Goal: Book appointment/travel/reservation

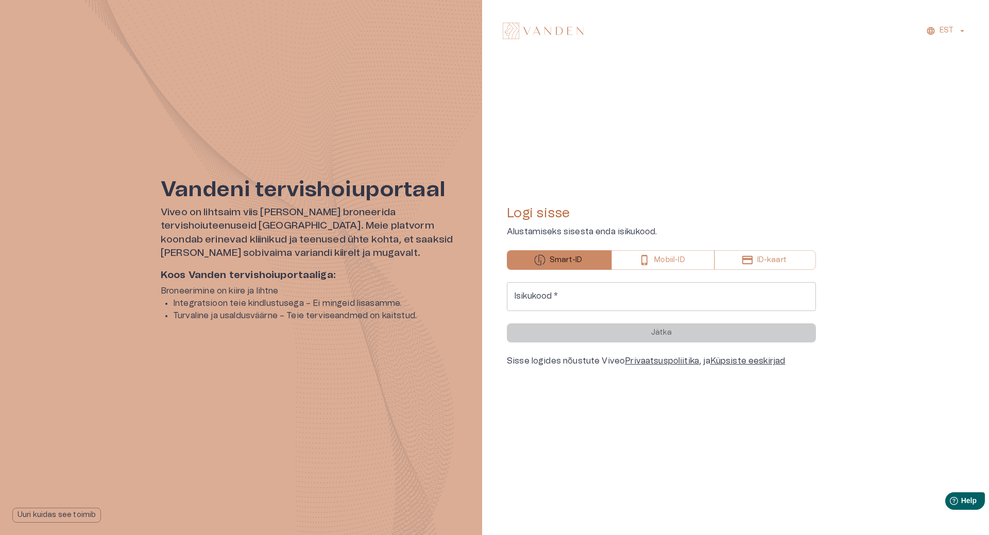
click at [657, 290] on input "Isikukood   *" at bounding box center [661, 296] width 309 height 29
type input "**********"
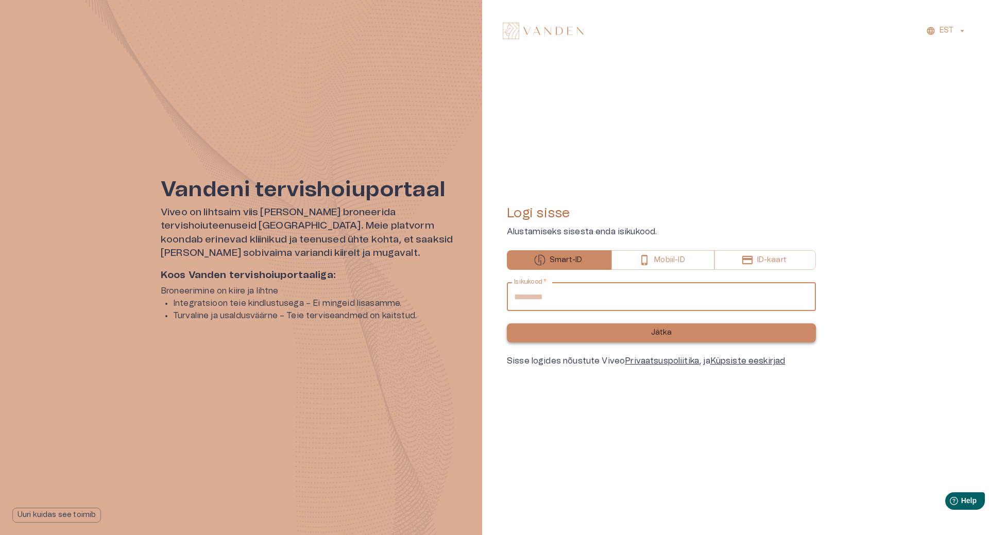
click at [604, 332] on button "Jätka" at bounding box center [661, 333] width 309 height 19
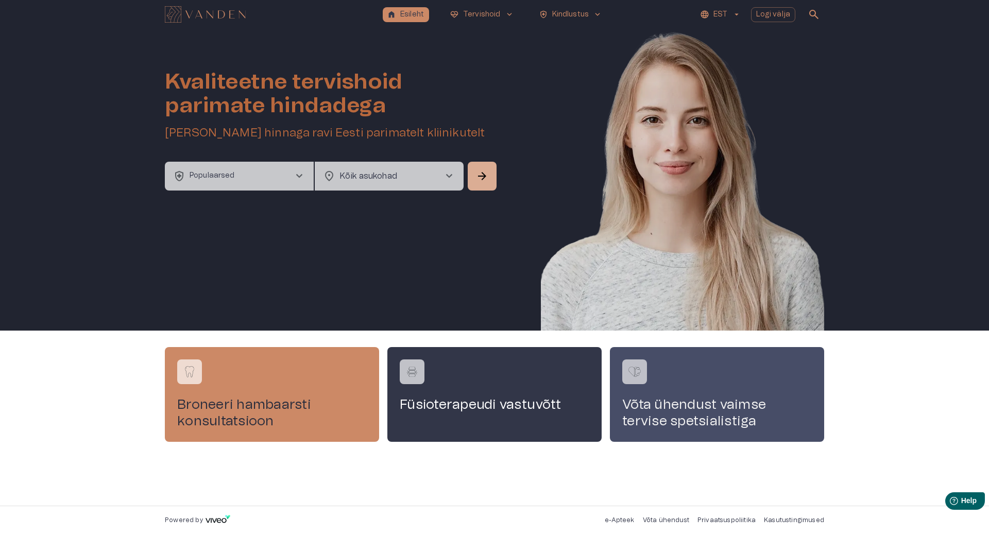
click at [651, 407] on h4 "Võta ühendust vaimse tervise spetsialistiga" at bounding box center [717, 413] width 190 height 33
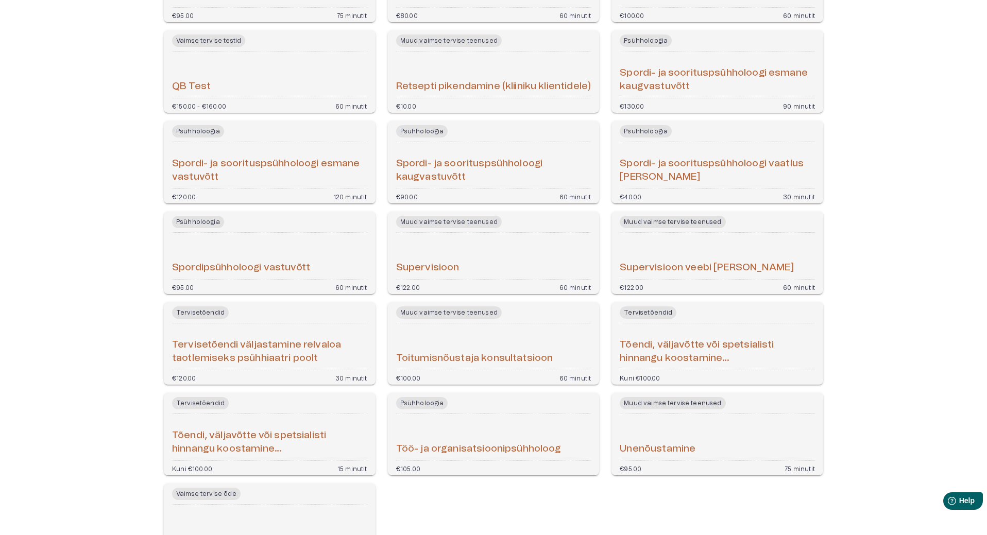
scroll to position [1745, 0]
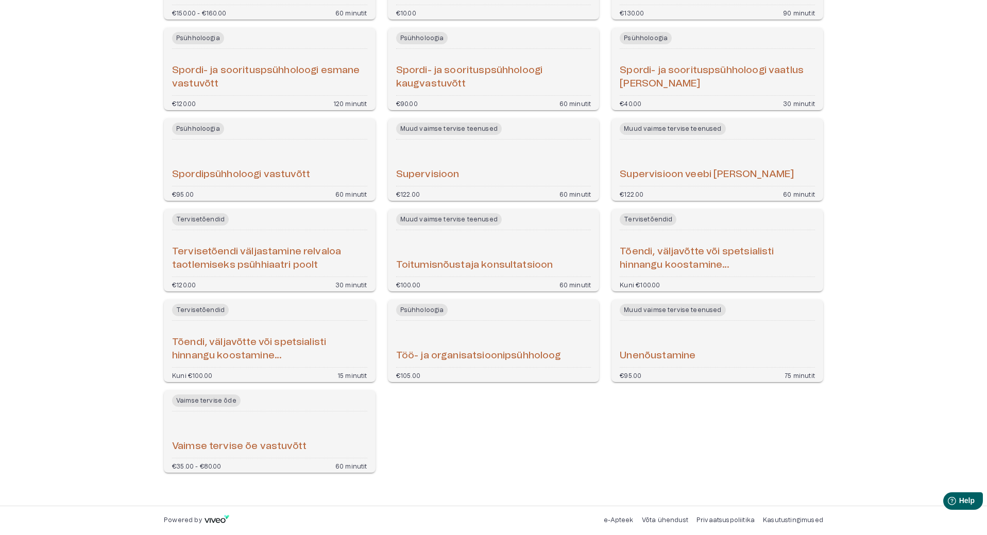
click at [246, 448] on h6 "Vaimse tervise õe vastuvõtt" at bounding box center [239, 447] width 134 height 14
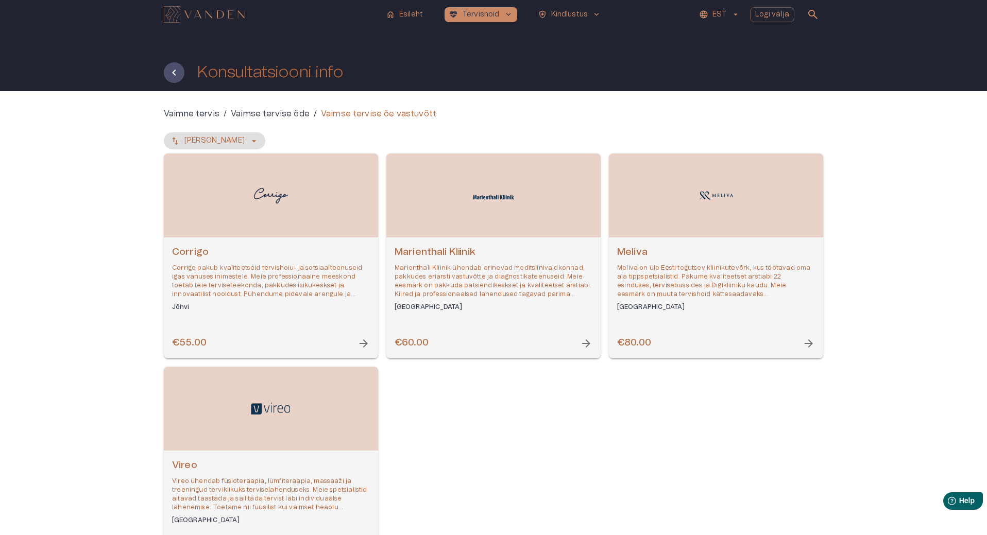
click at [62, 278] on div "Vaimne tervis / Vaimse tervise õde / Vaimse tervise õe vastuvõtt [PERSON_NAME] …" at bounding box center [493, 348] width 987 height 514
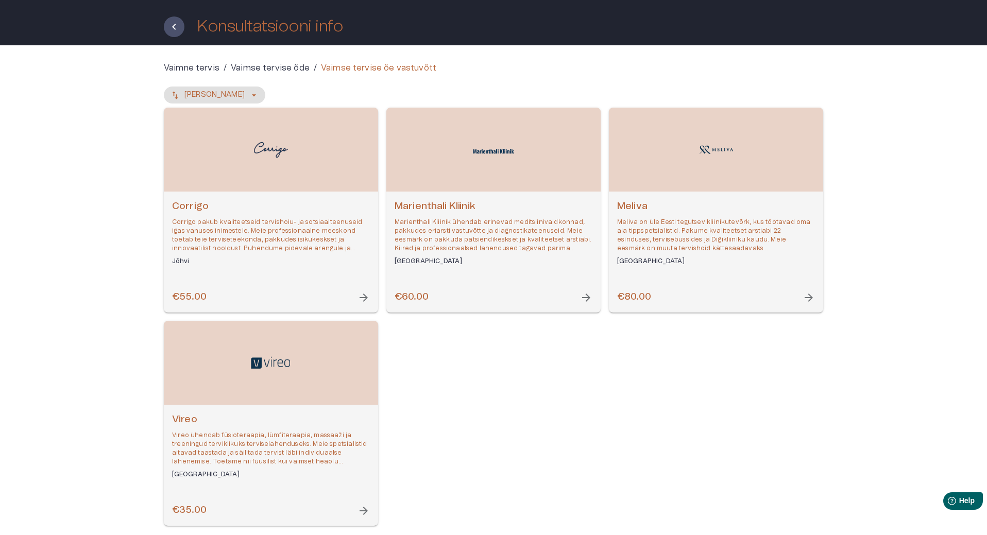
scroll to position [99, 0]
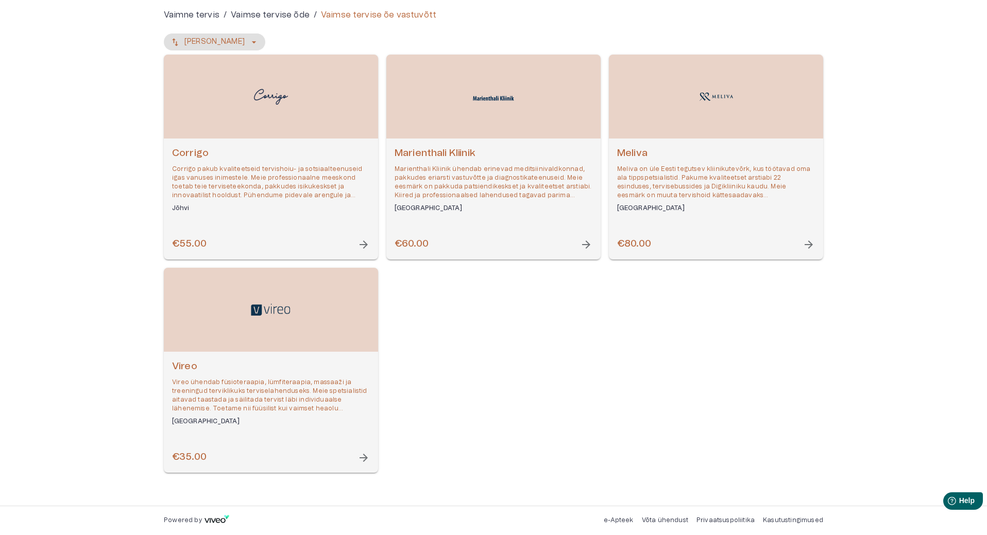
click at [665, 232] on div "[PERSON_NAME] on üle Eesti tegutsev kliinikutevõrk, kus töötavad oma ala tippsp…" at bounding box center [716, 199] width 214 height 121
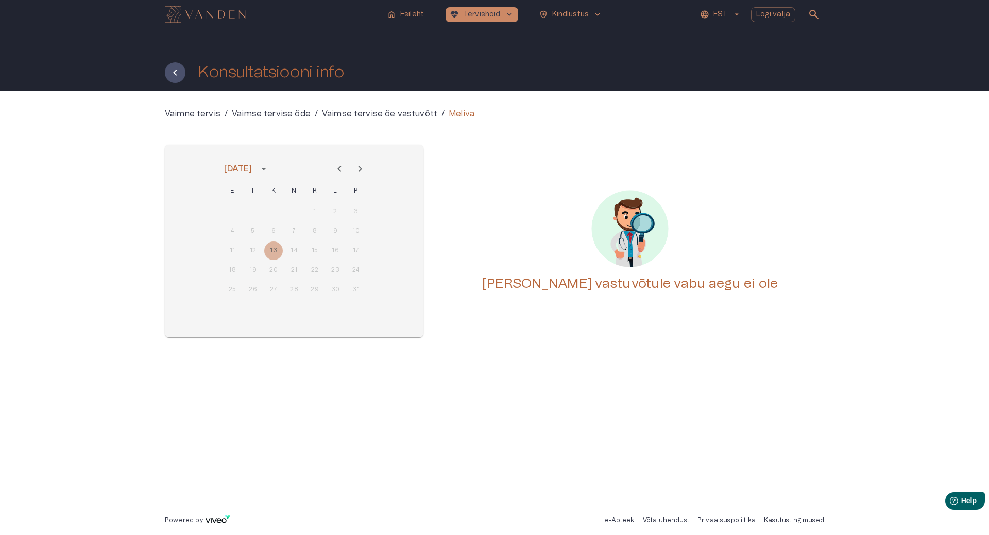
click at [359, 171] on icon "Next month" at bounding box center [360, 169] width 12 height 12
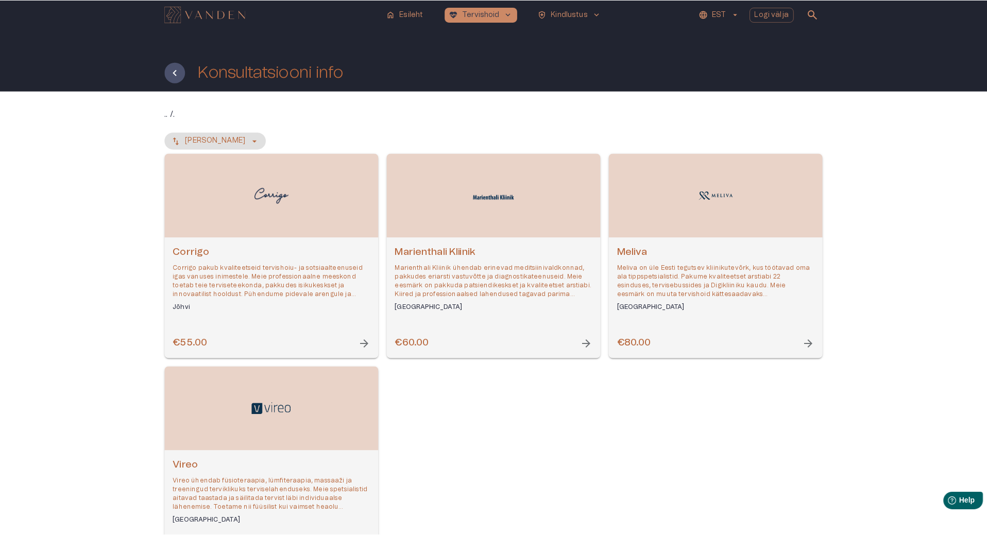
scroll to position [99, 0]
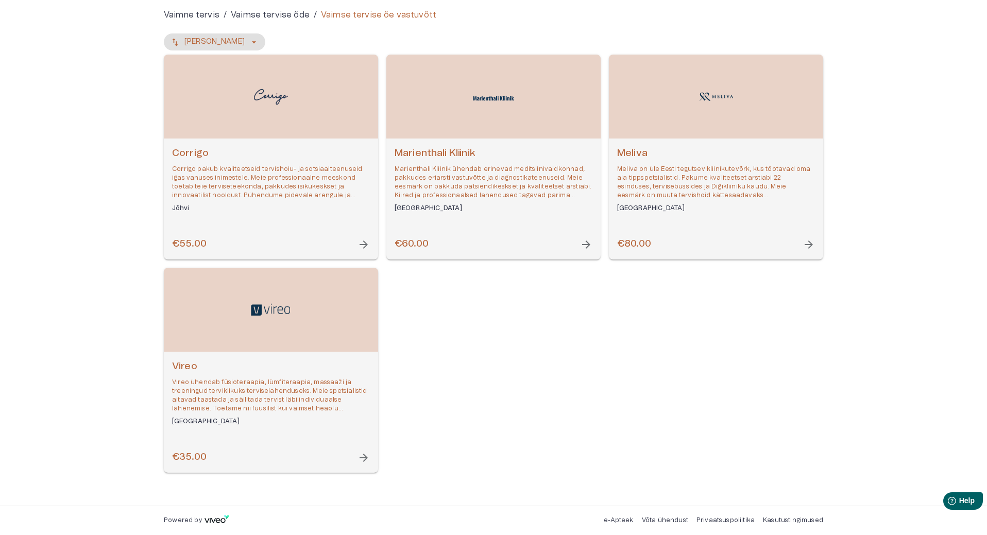
click at [274, 382] on p "Vireo ühendab füsioteraapia, lümfiteraapia, massaaži ja treeningud terviklikuks…" at bounding box center [271, 396] width 198 height 36
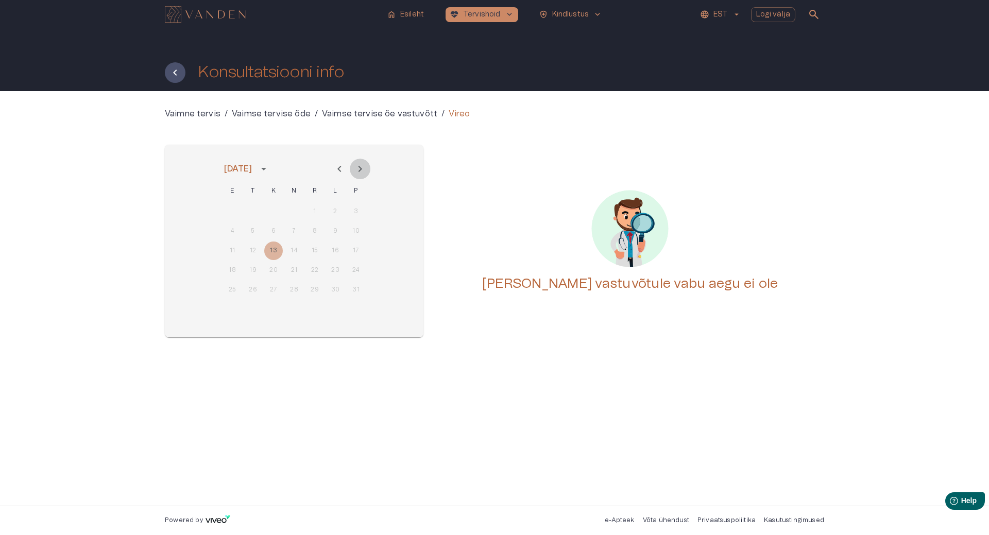
click at [359, 171] on icon "Next month" at bounding box center [361, 169] width 4 height 6
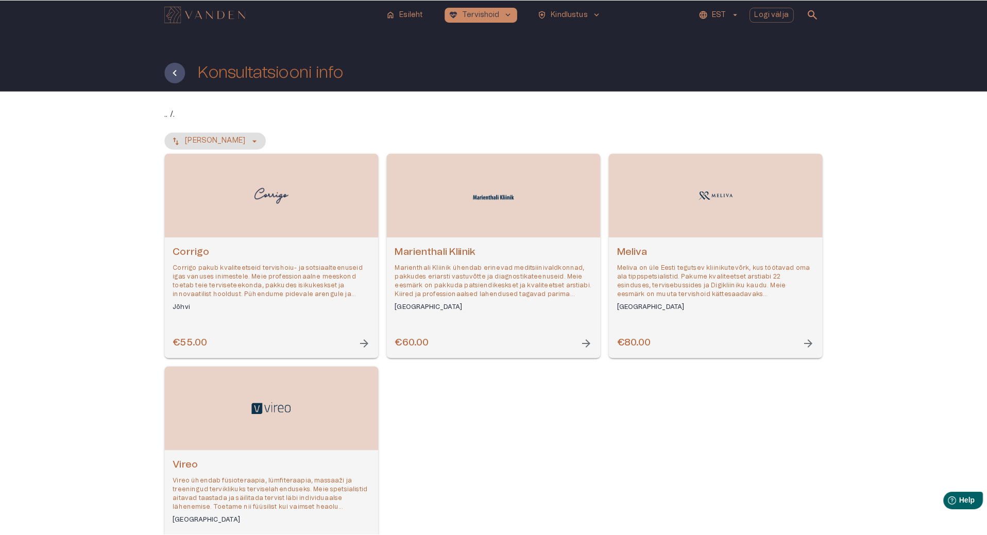
scroll to position [99, 0]
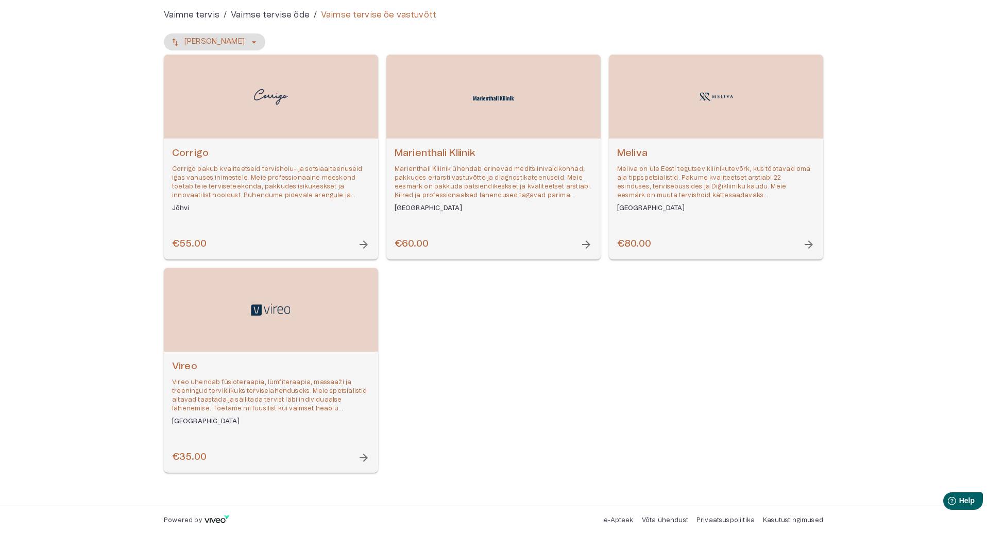
click at [278, 165] on p "Corrigo pakub kvaliteetseid tervishoiu- ja sotsiaalteenuseid igas vanuses inime…" at bounding box center [271, 183] width 198 height 36
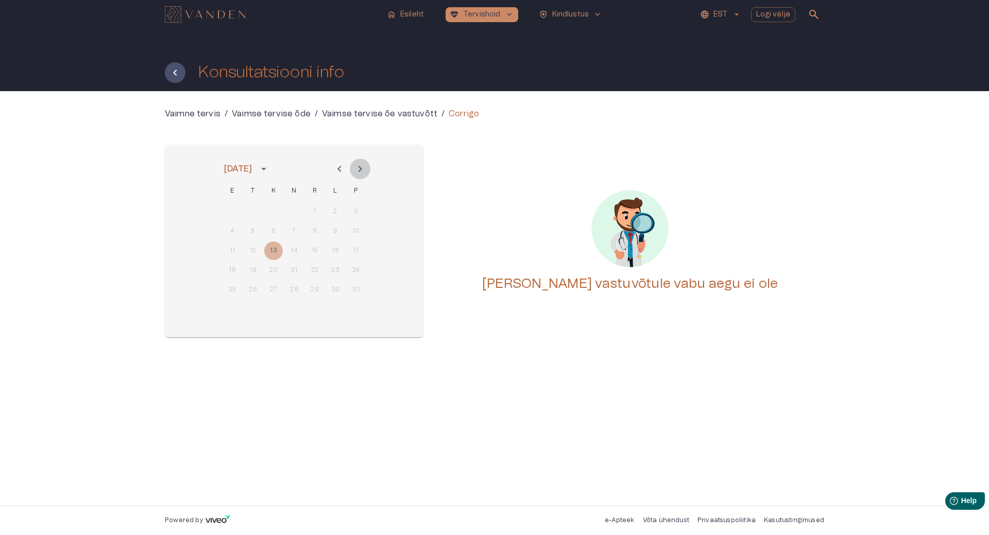
click at [360, 167] on icon "Next month" at bounding box center [361, 169] width 4 height 6
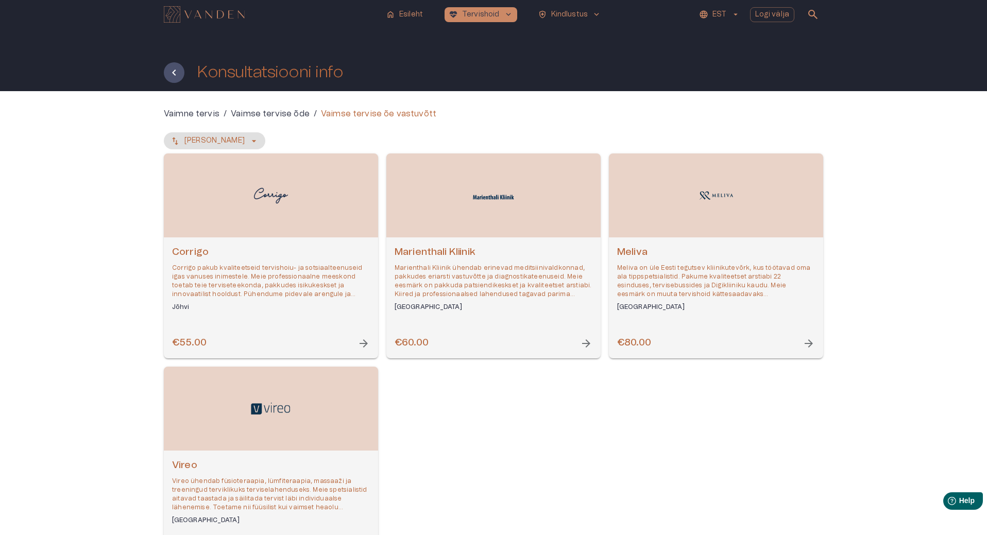
click at [212, 12] on img "Navigate to homepage" at bounding box center [204, 14] width 81 height 16
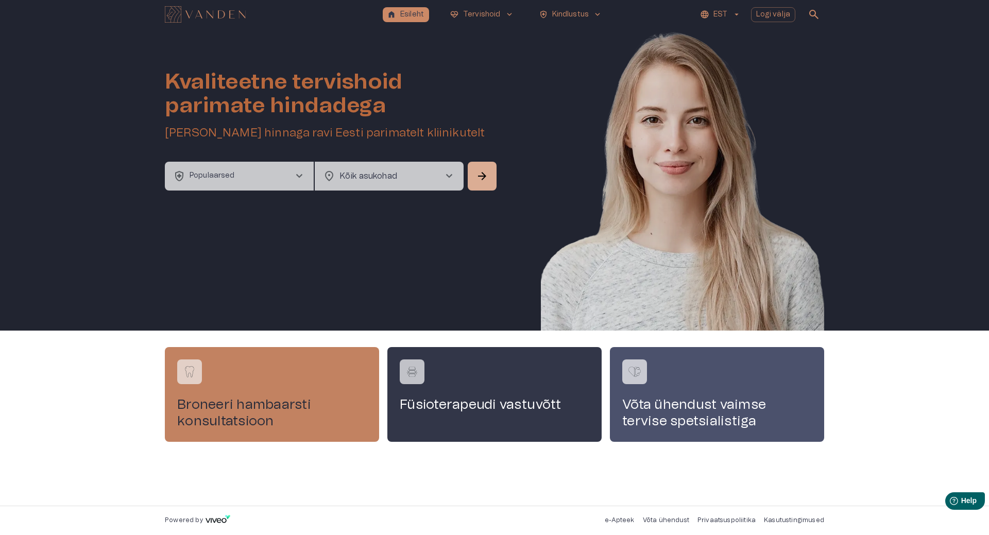
click at [292, 395] on div "Broneeri hambaarsti konsultatsioon" at bounding box center [272, 394] width 214 height 95
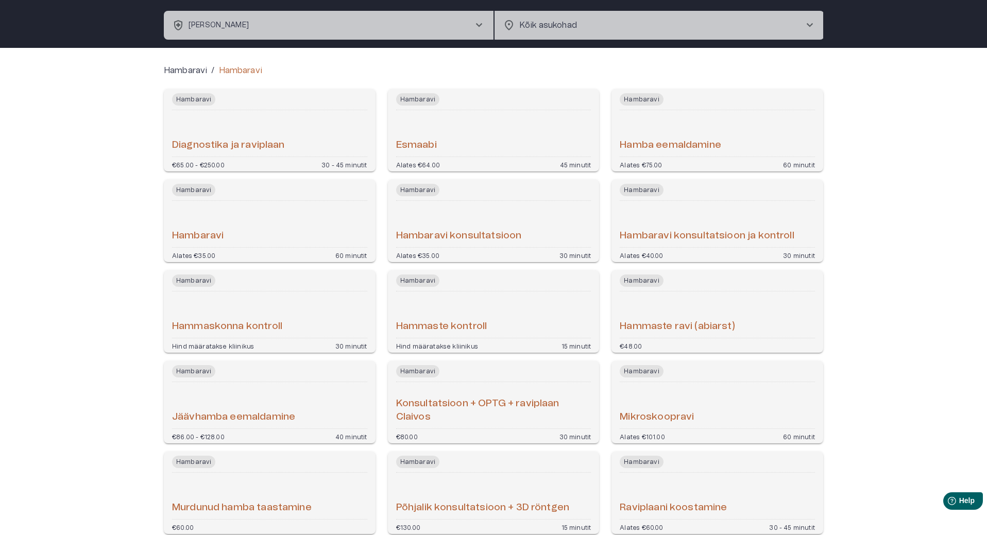
scroll to position [103, 0]
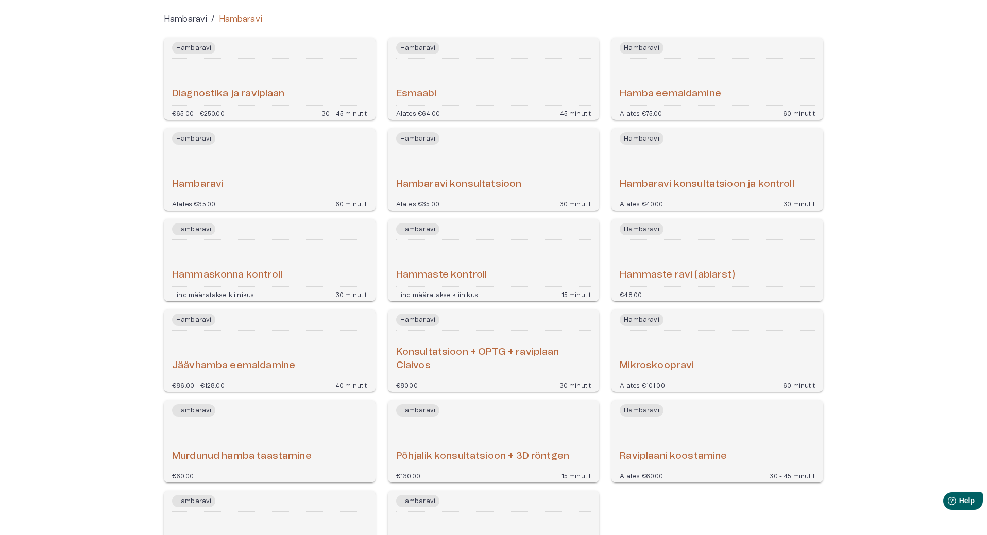
click at [254, 164] on div "Hambaravi" at bounding box center [269, 173] width 195 height 38
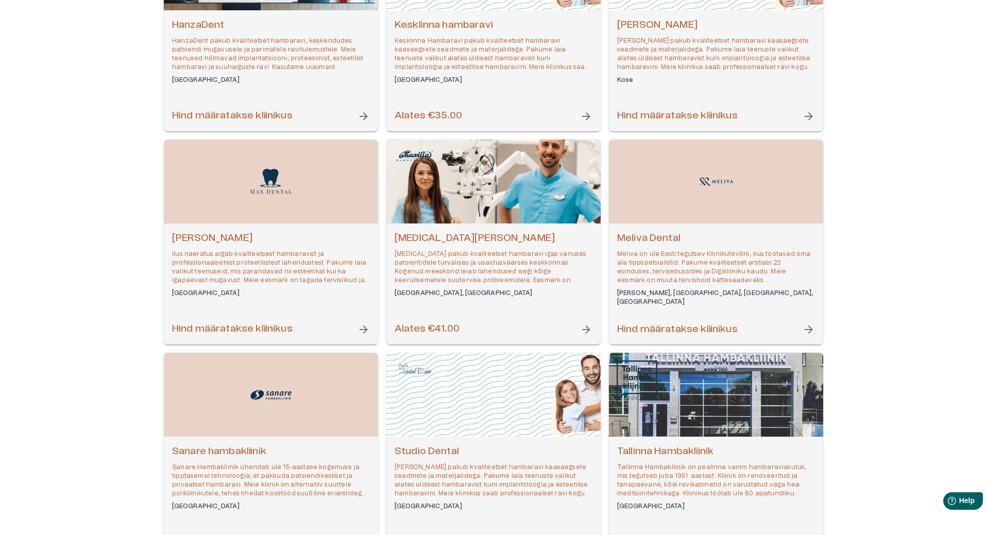
scroll to position [430, 0]
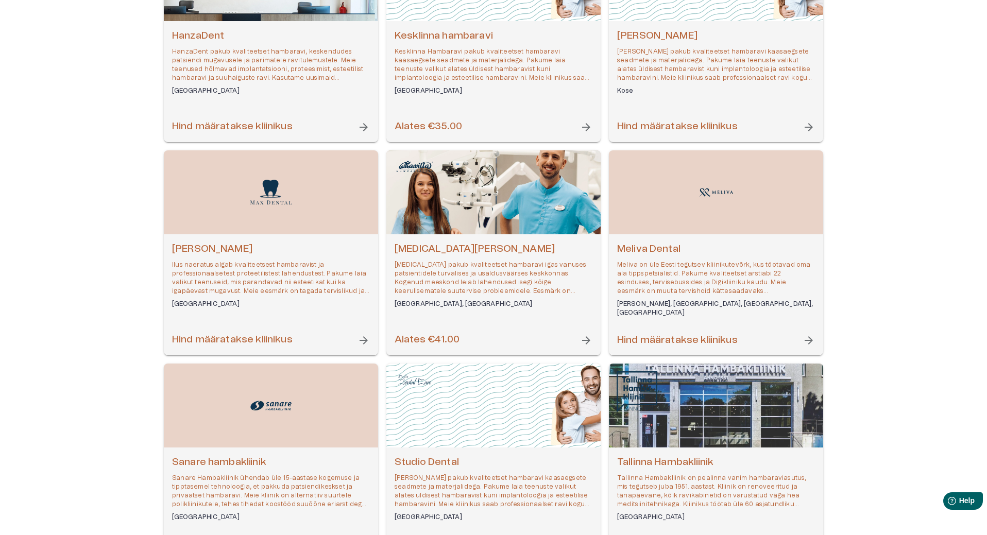
click at [733, 338] on h6 "Hind määratakse kliinikus" at bounding box center [677, 341] width 121 height 14
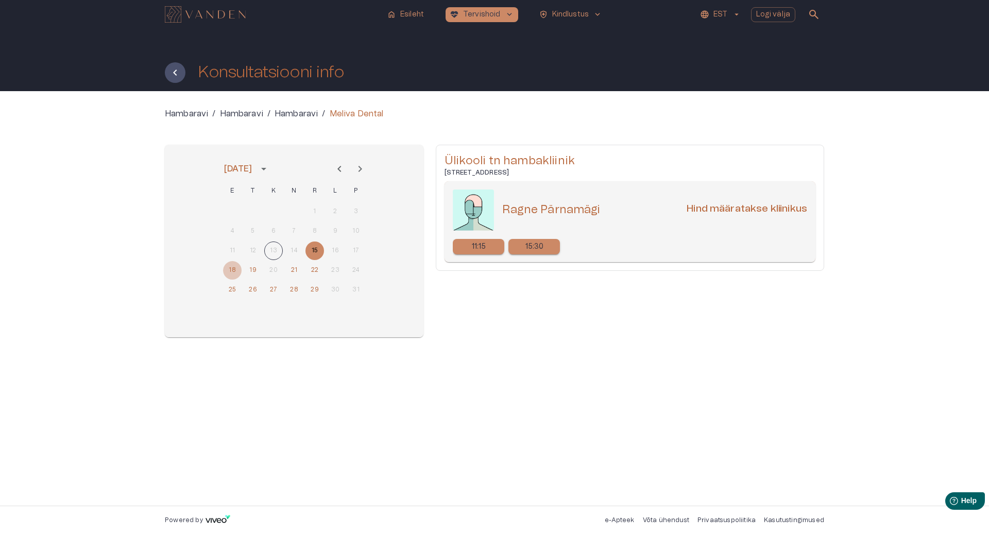
click at [233, 273] on button "18" at bounding box center [232, 270] width 19 height 19
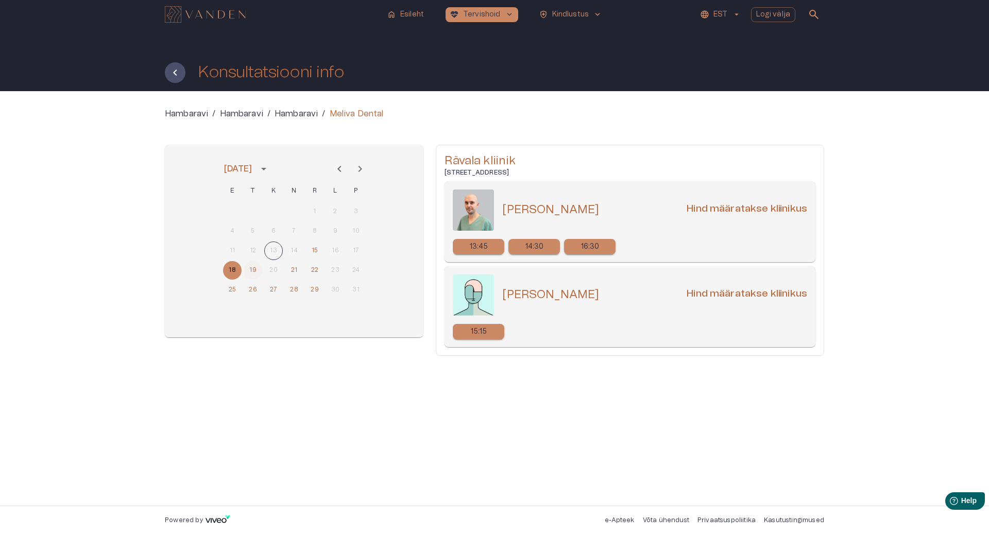
click at [254, 273] on button "19" at bounding box center [253, 270] width 19 height 19
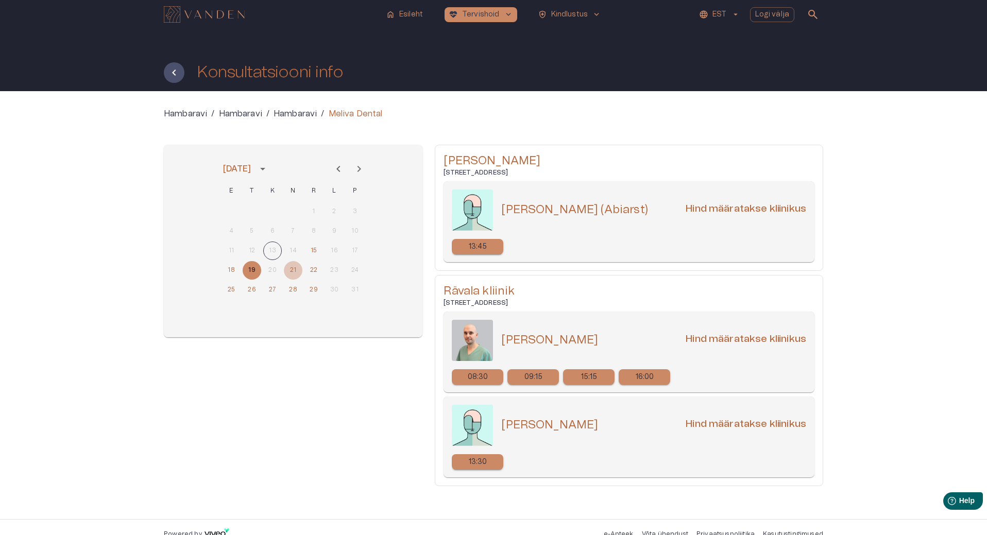
click at [294, 269] on button "21" at bounding box center [293, 270] width 19 height 19
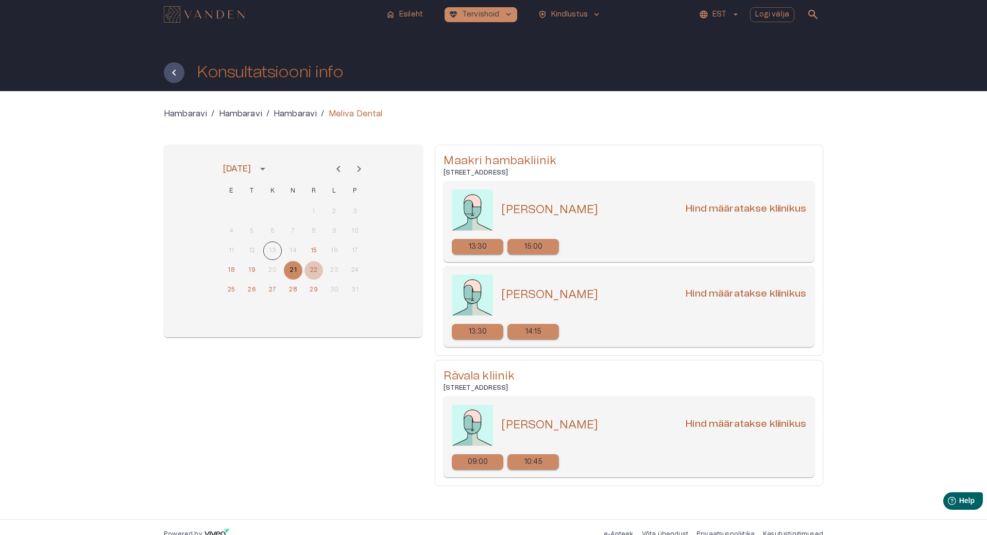
click at [315, 267] on button "22" at bounding box center [314, 270] width 19 height 19
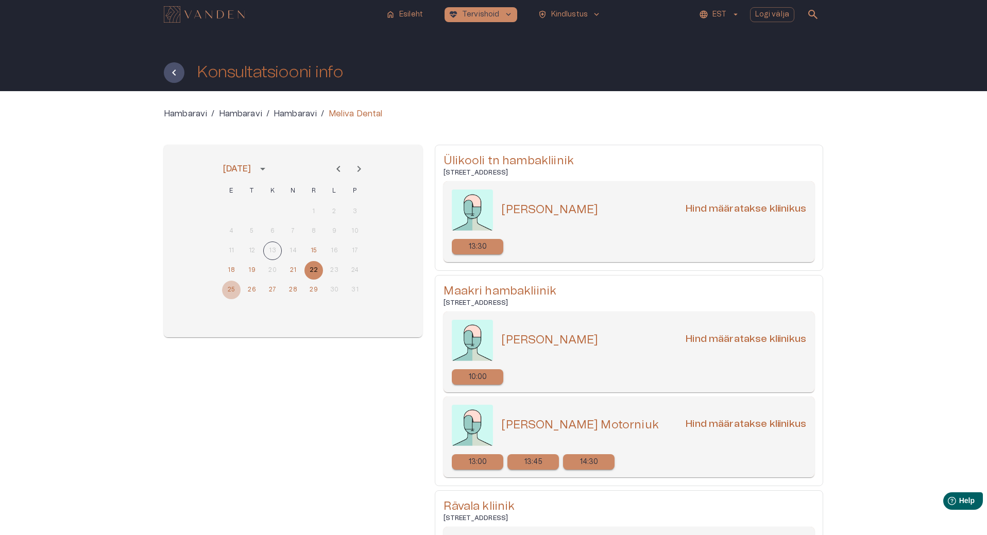
click at [233, 284] on button "25" at bounding box center [231, 290] width 19 height 19
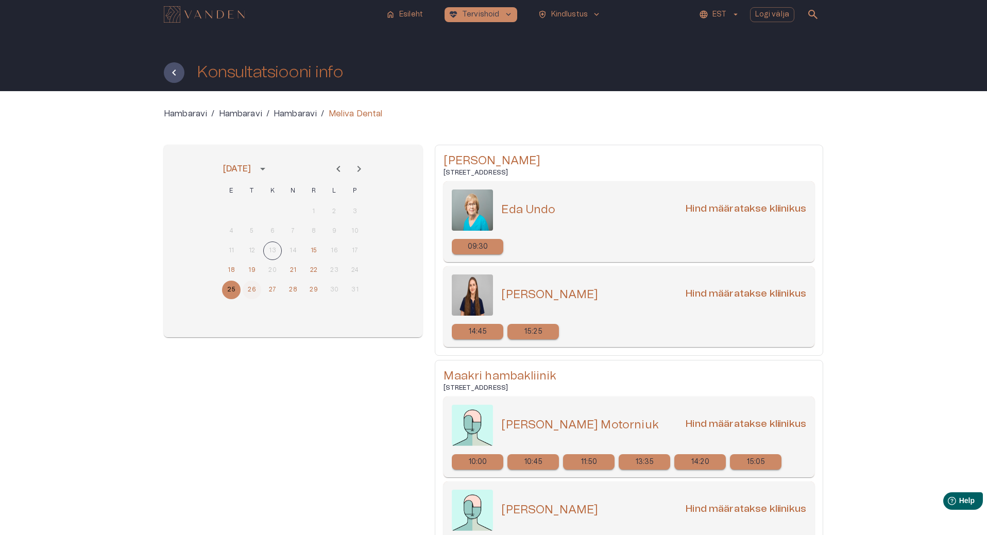
click at [254, 292] on button "26" at bounding box center [252, 290] width 19 height 19
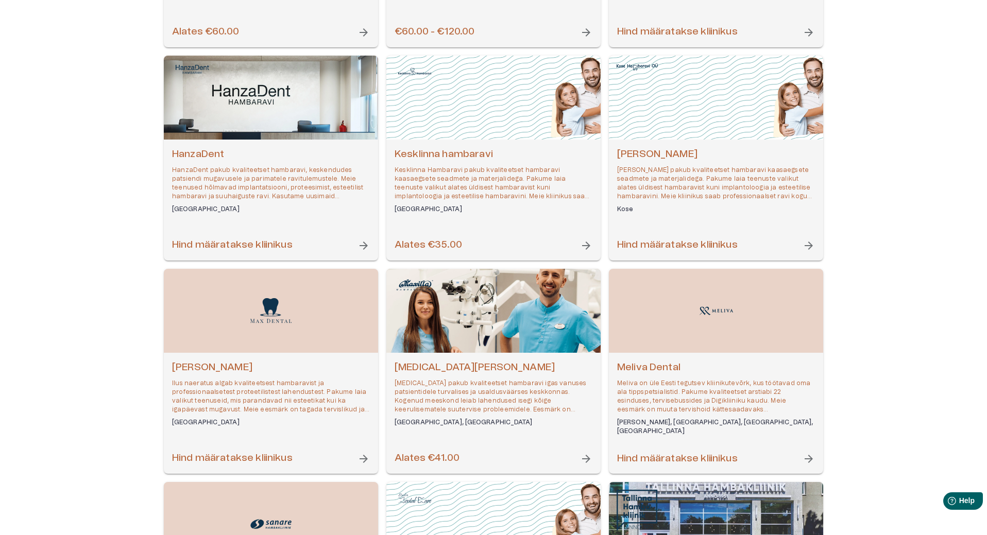
scroll to position [338, 0]
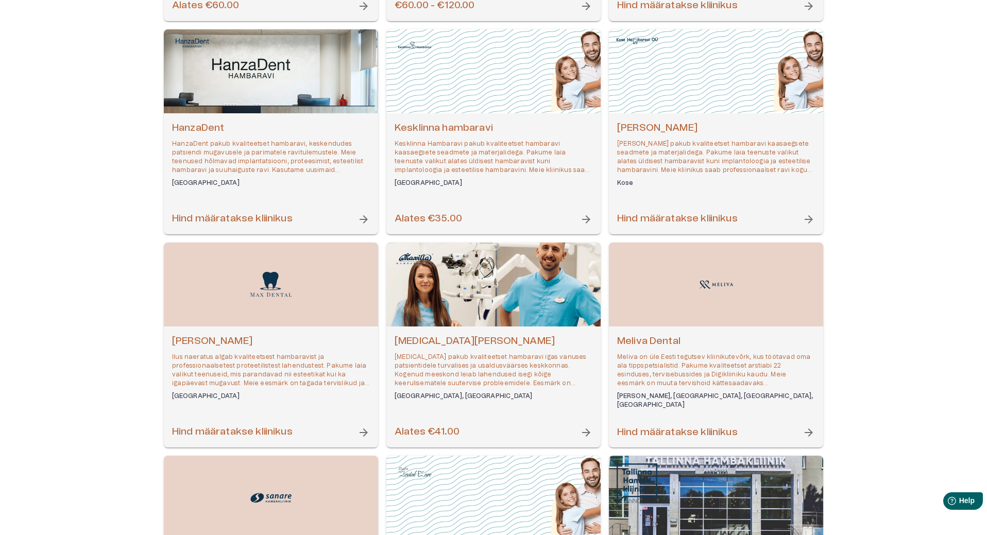
click at [449, 429] on h6 "Alates €41.00" at bounding box center [427, 433] width 65 height 14
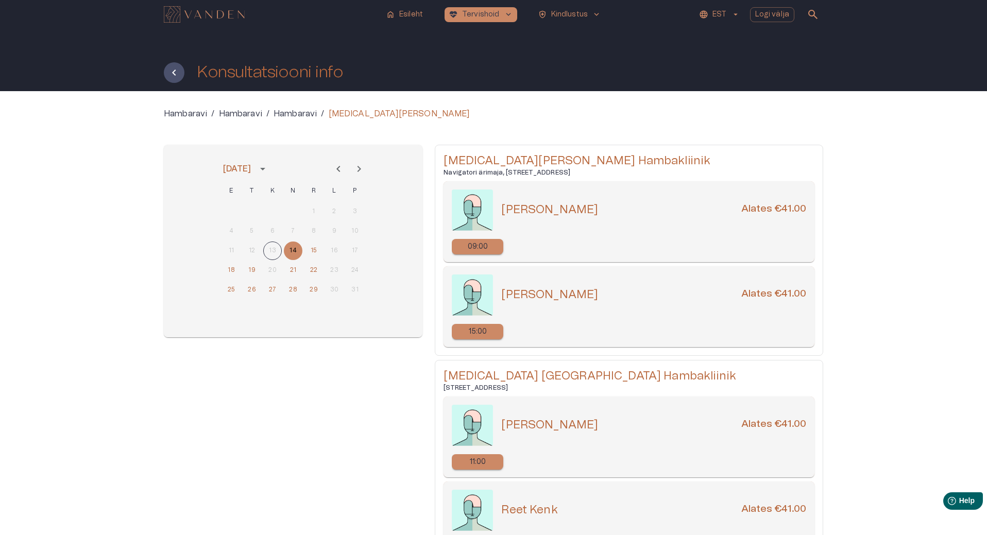
scroll to position [52, 0]
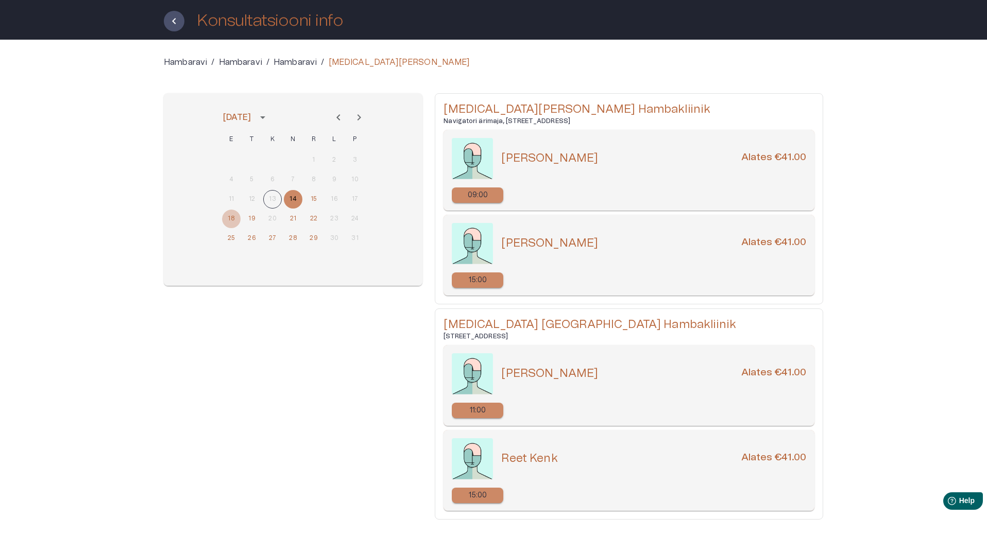
click at [233, 220] on button "18" at bounding box center [231, 219] width 19 height 19
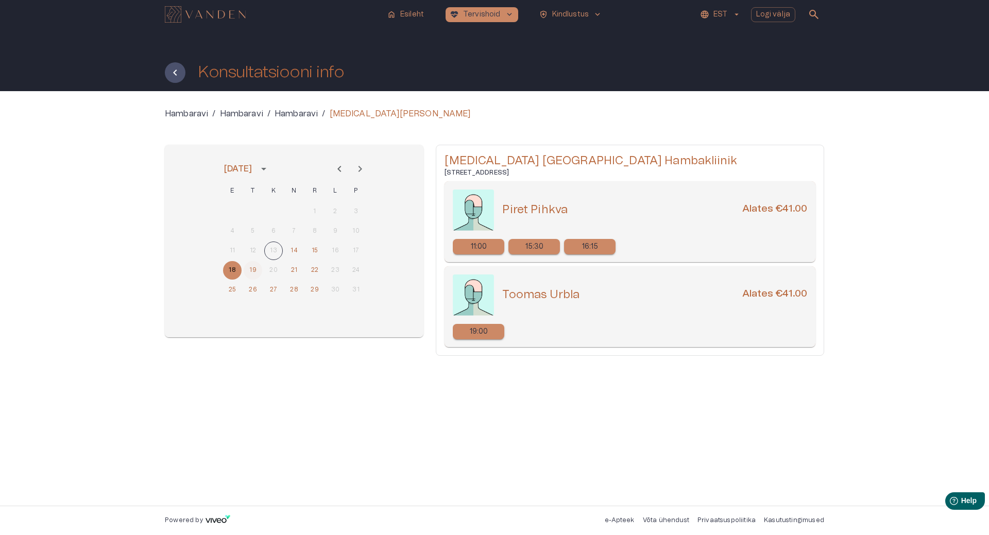
click at [255, 272] on button "19" at bounding box center [253, 270] width 19 height 19
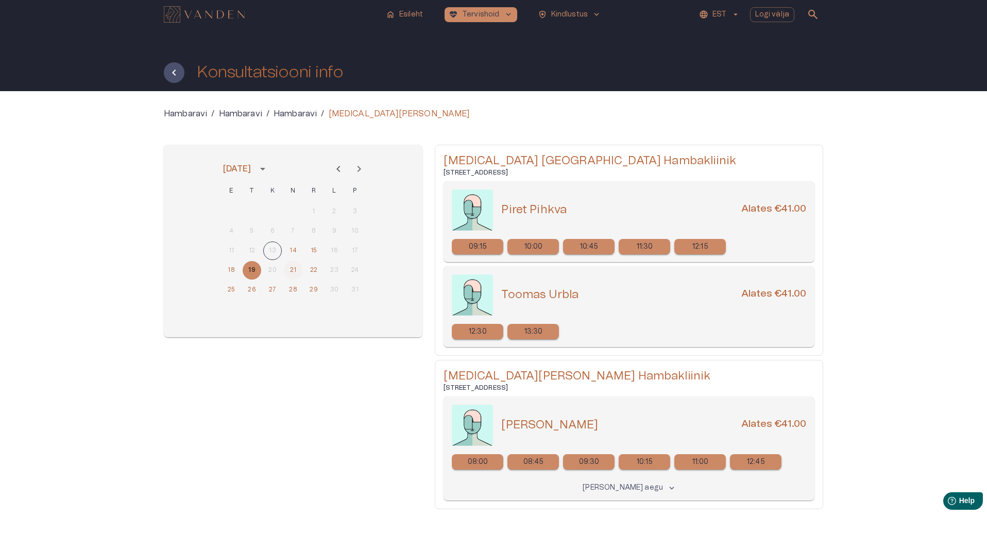
click at [292, 268] on button "21" at bounding box center [293, 270] width 19 height 19
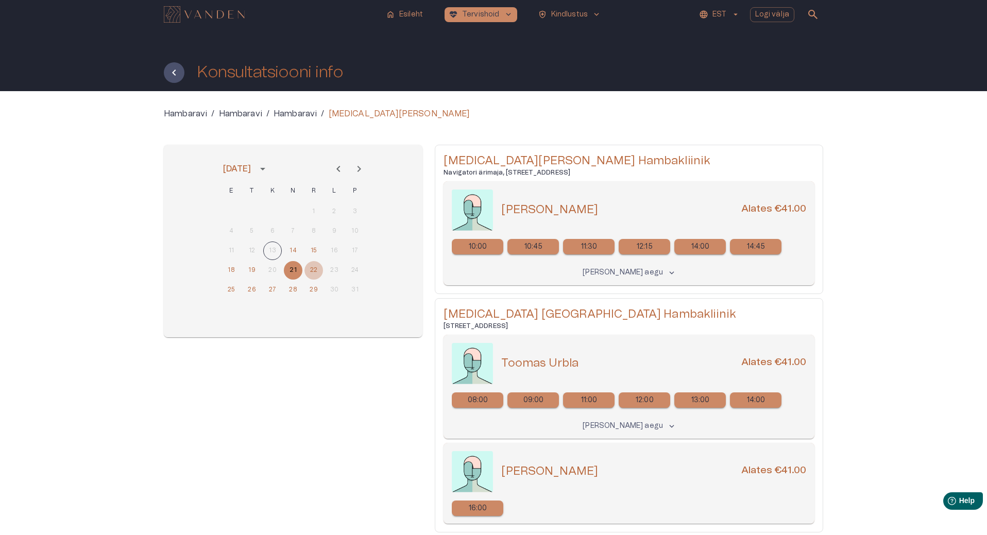
click at [314, 270] on button "22" at bounding box center [314, 270] width 19 height 19
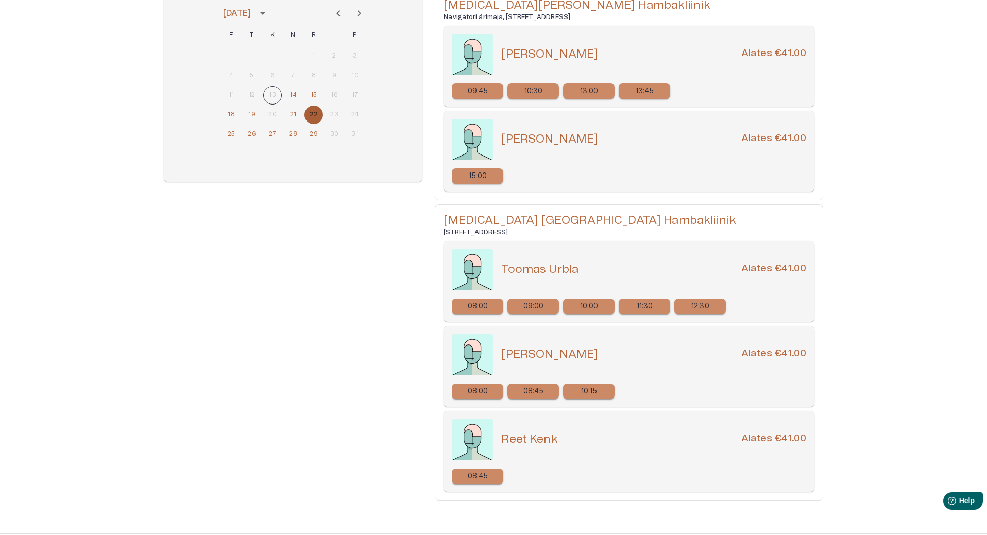
scroll to position [183, 0]
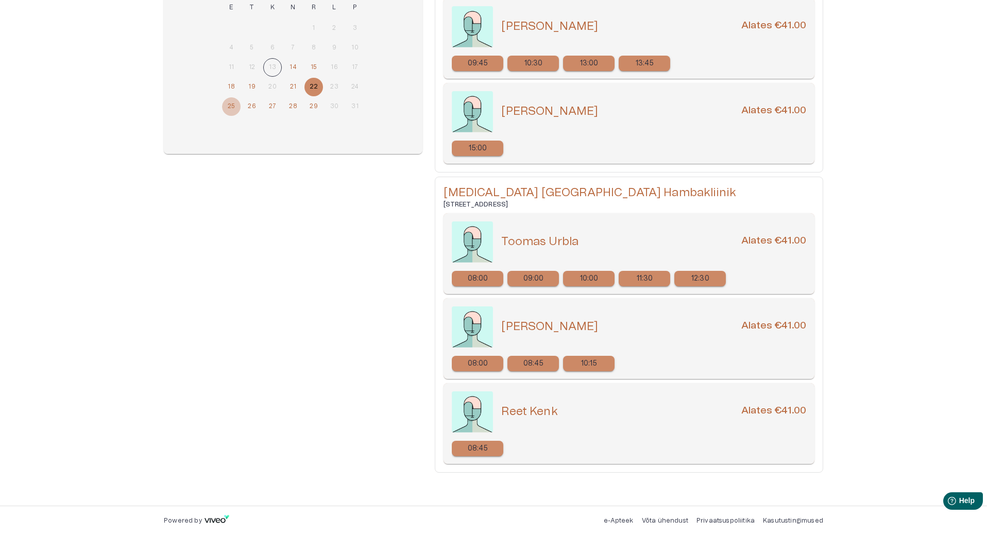
click at [229, 104] on button "25" at bounding box center [231, 106] width 19 height 19
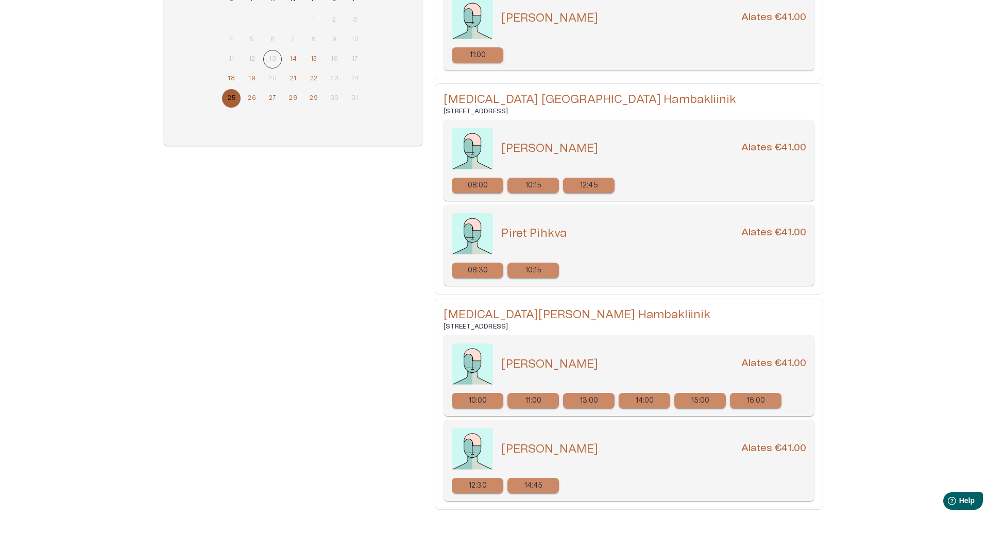
scroll to position [206, 0]
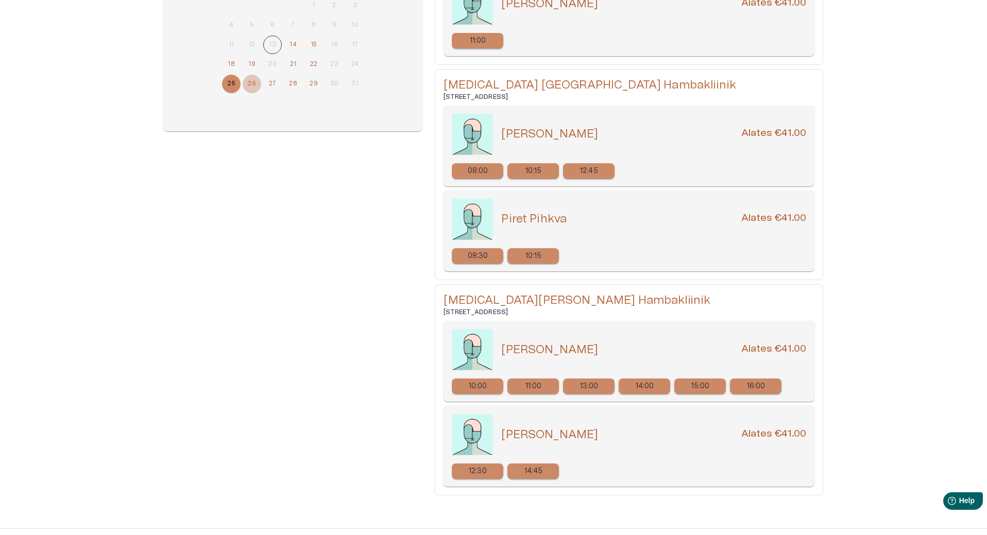
click at [253, 81] on button "26" at bounding box center [252, 84] width 19 height 19
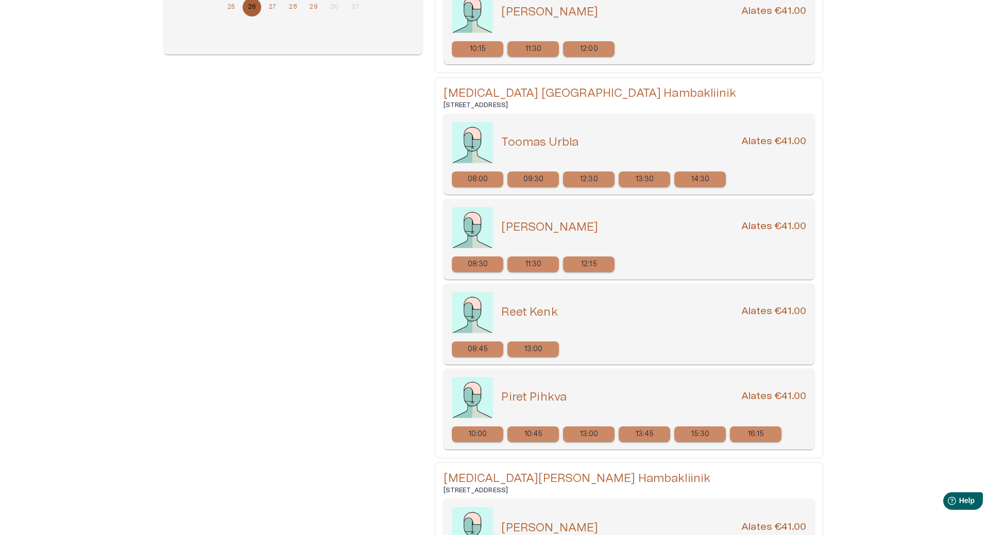
scroll to position [180, 0]
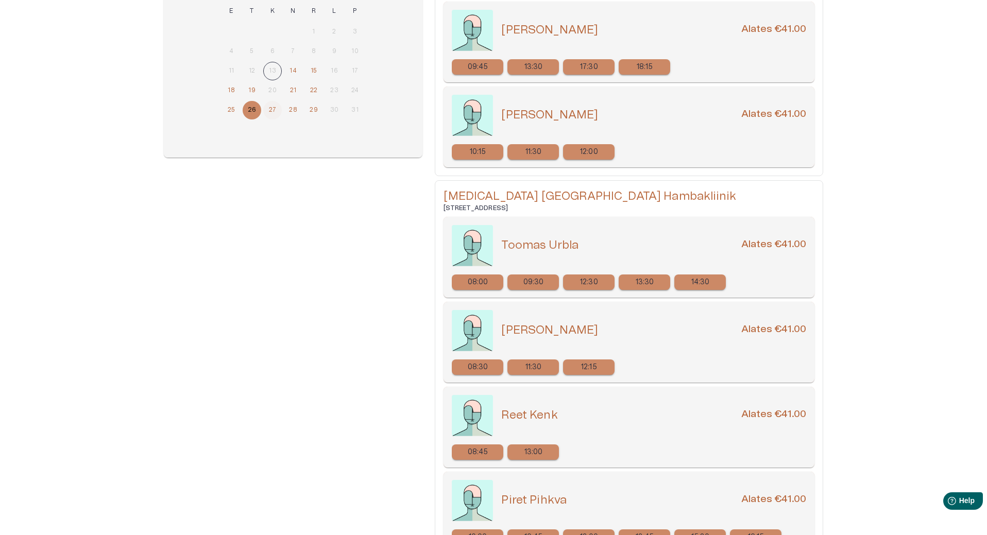
click at [272, 111] on button "27" at bounding box center [272, 110] width 19 height 19
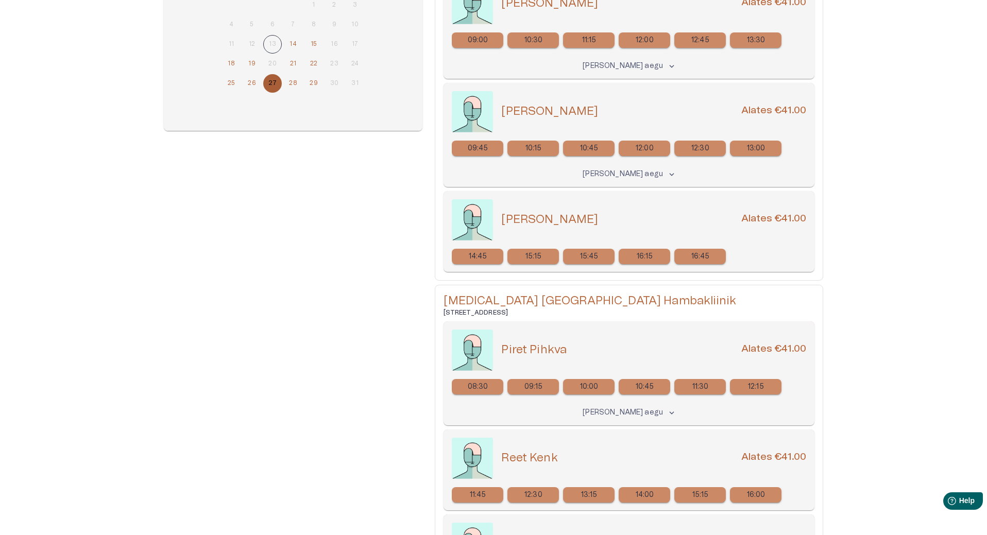
scroll to position [0, 0]
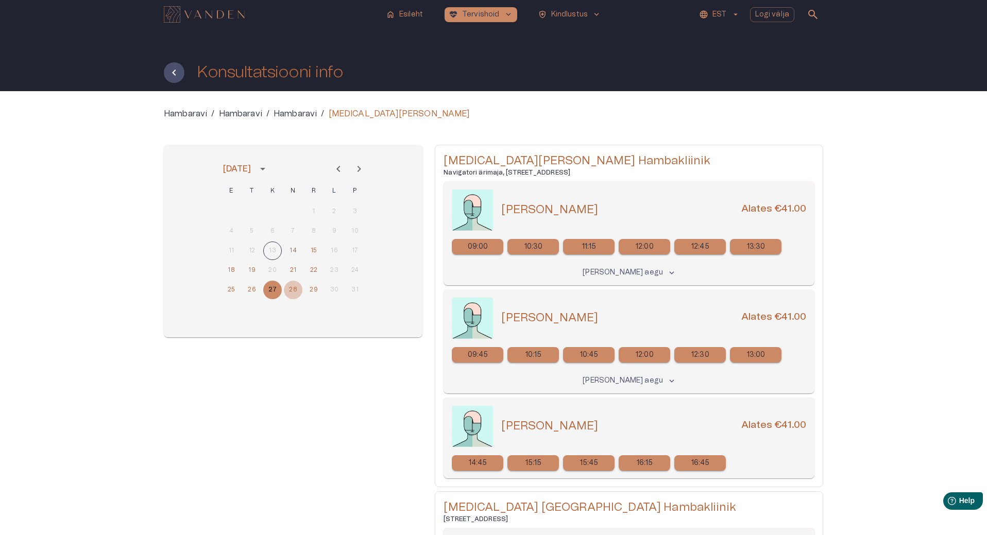
click at [294, 288] on button "28" at bounding box center [293, 290] width 19 height 19
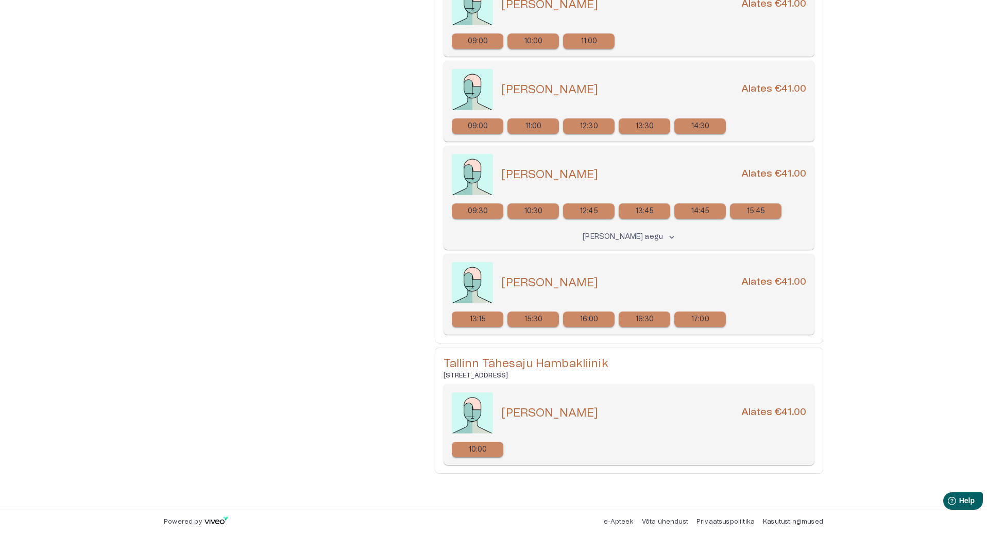
scroll to position [939, 0]
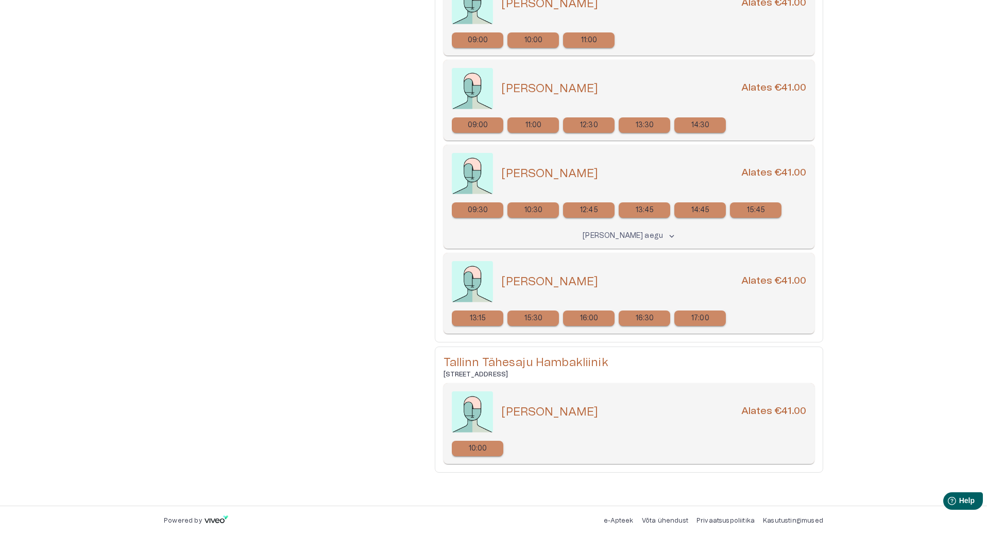
drag, startPoint x: 591, startPoint y: 409, endPoint x: 512, endPoint y: 406, distance: 78.4
click at [508, 403] on div "[PERSON_NAME] Alates €41.00" at bounding box center [629, 412] width 355 height 41
click at [506, 407] on h5 "[PERSON_NAME]" at bounding box center [549, 412] width 97 height 15
drag, startPoint x: 503, startPoint y: 410, endPoint x: 590, endPoint y: 408, distance: 86.6
click at [590, 408] on div "[PERSON_NAME] Alates €41.00" at bounding box center [653, 412] width 305 height 15
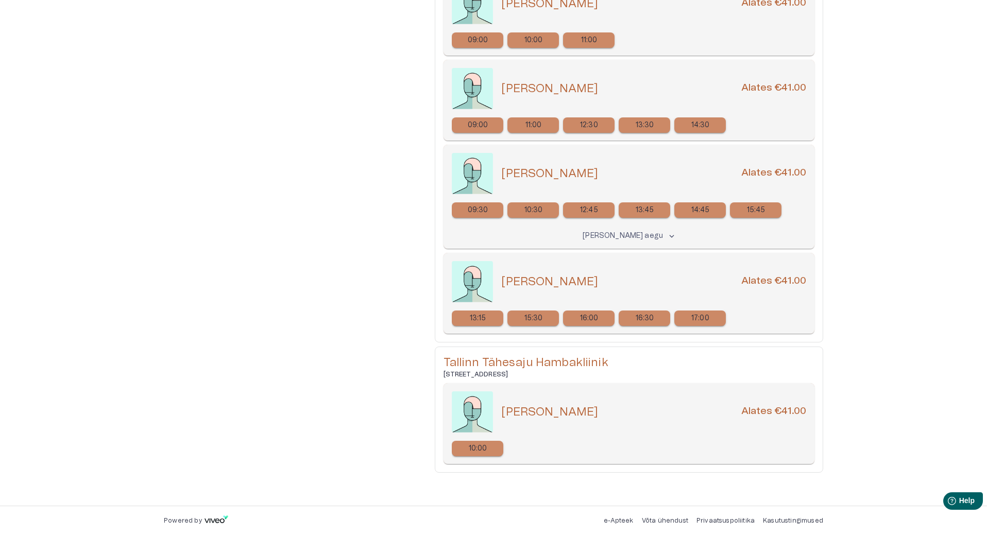
copy h5 "[PERSON_NAME]"
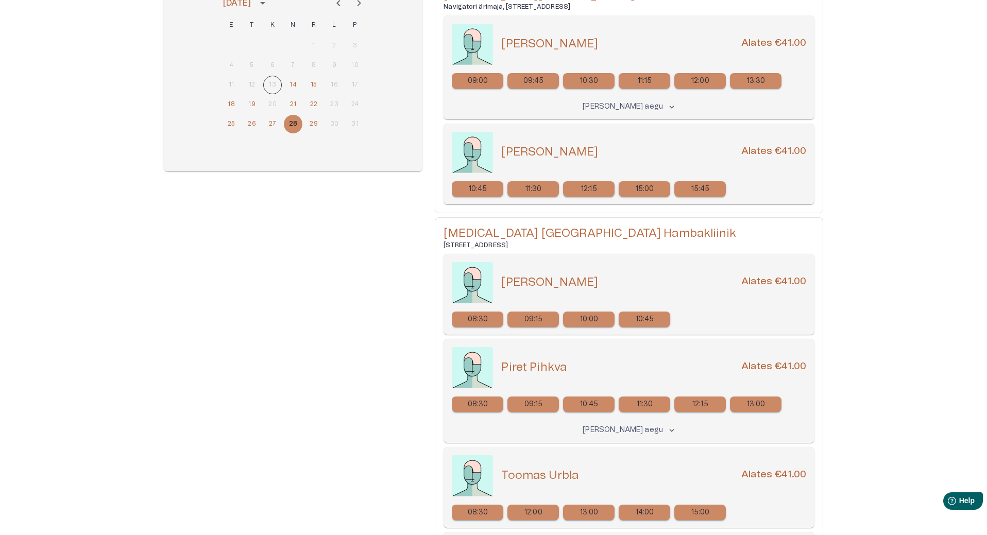
scroll to position [114, 0]
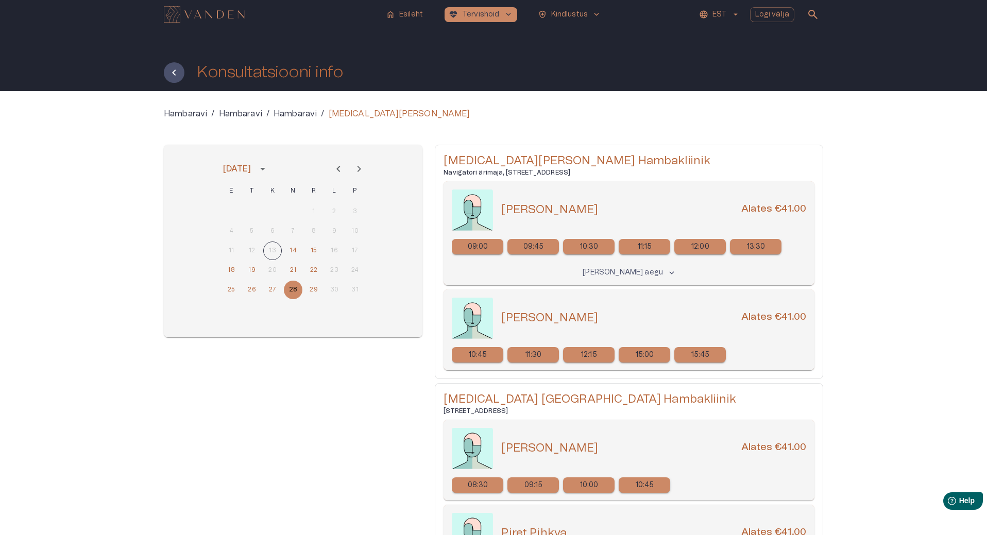
scroll to position [52, 0]
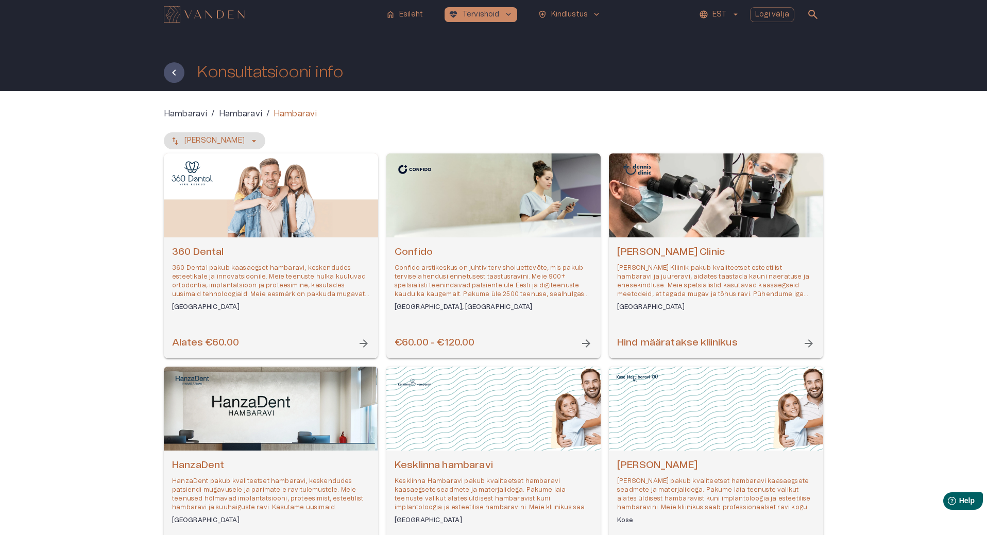
click at [210, 17] on img "Navigate to homepage" at bounding box center [204, 14] width 81 height 16
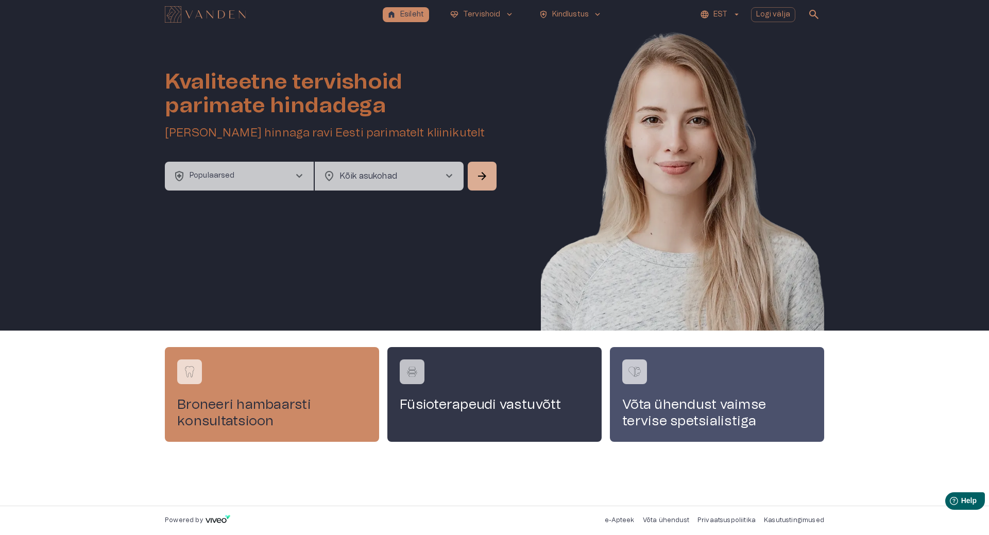
click at [296, 169] on button "health_and_safety Populaarsed chevron_right" at bounding box center [239, 176] width 149 height 29
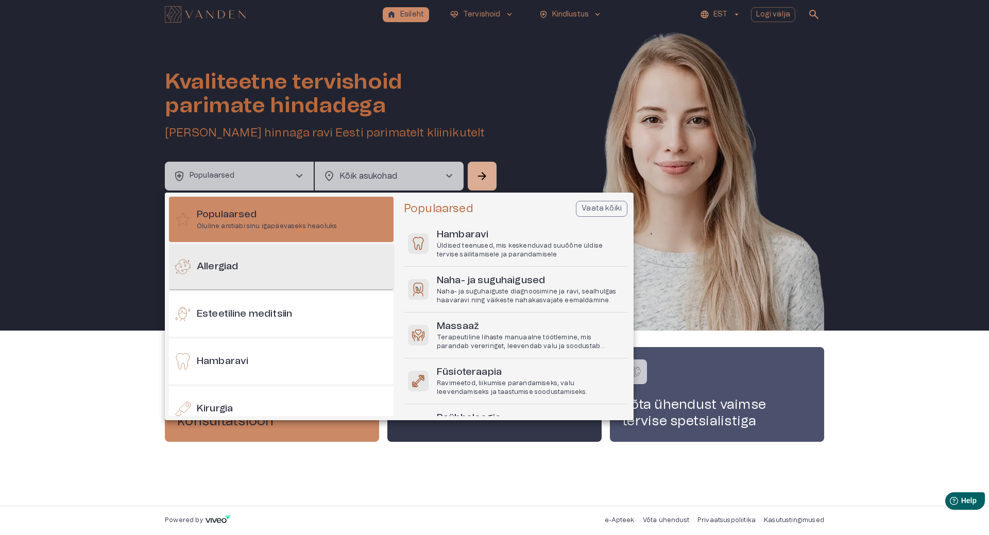
click at [275, 253] on div "Allergiad" at bounding box center [281, 266] width 225 height 45
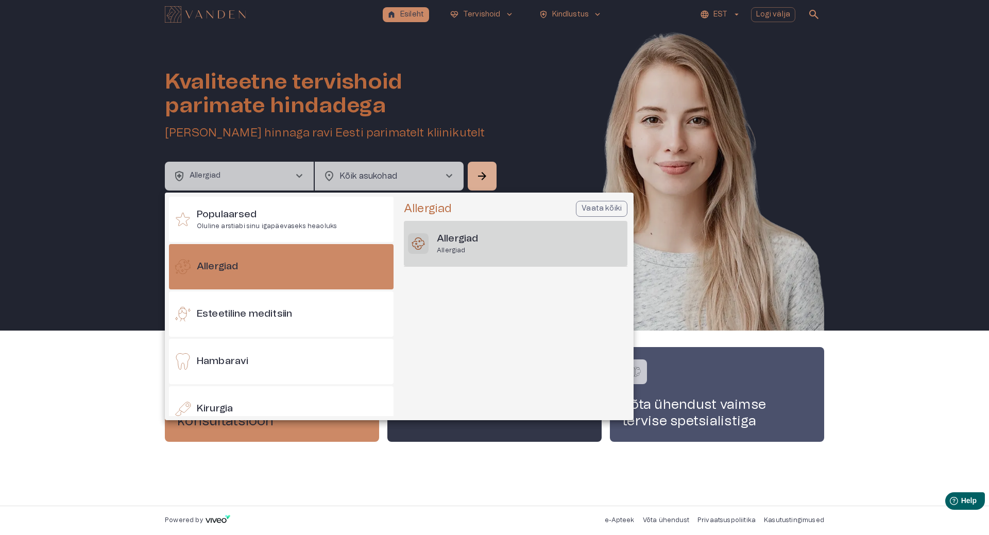
click at [480, 247] on div "Allergiad Allergiad" at bounding box center [516, 243] width 224 height 45
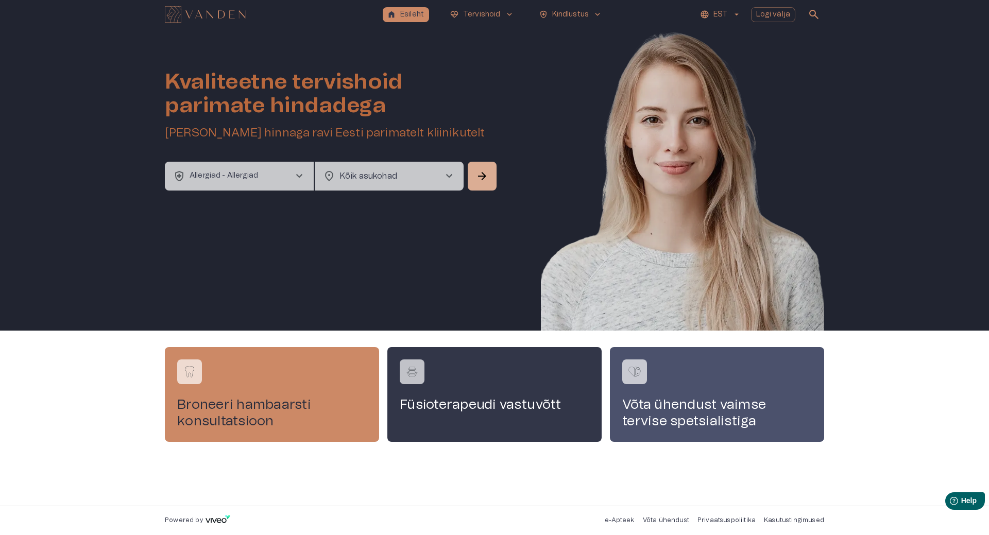
click at [412, 171] on body "home Esileht [MEDICAL_DATA]_heart Tervishoid keyboard_arrow_down health_and_saf…" at bounding box center [494, 267] width 989 height 535
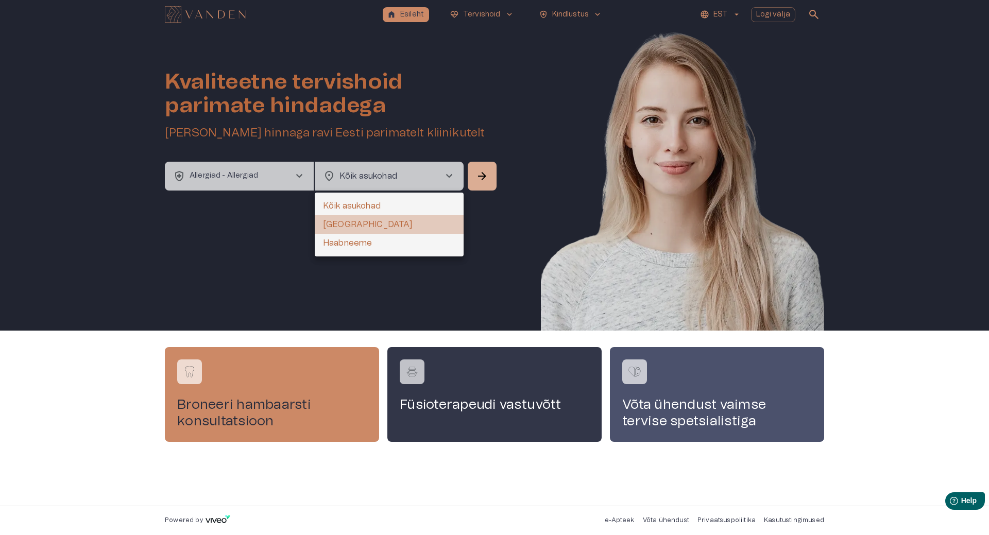
click at [365, 225] on li "[GEOGRAPHIC_DATA]" at bounding box center [389, 224] width 149 height 19
type input "**********"
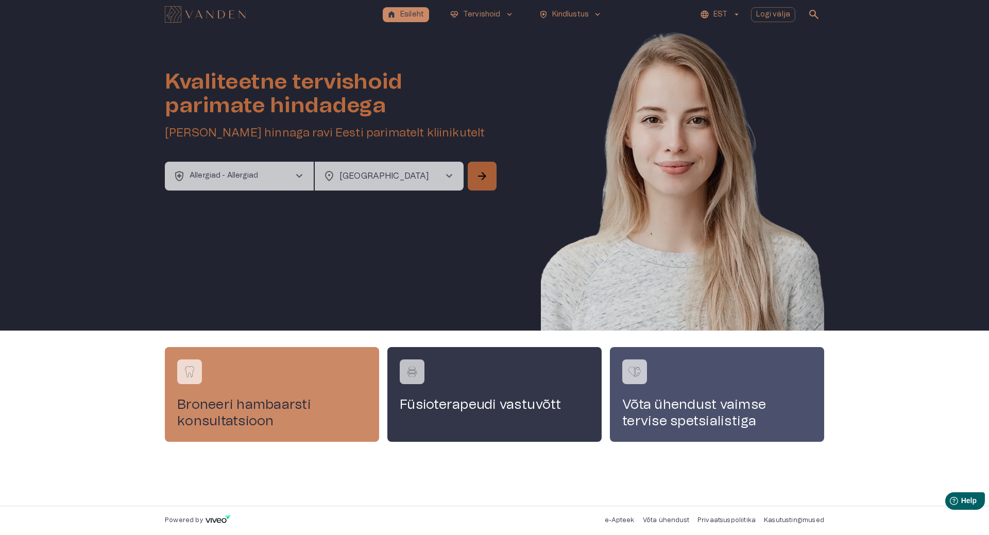
click at [490, 180] on button "arrow_forward" at bounding box center [482, 176] width 29 height 29
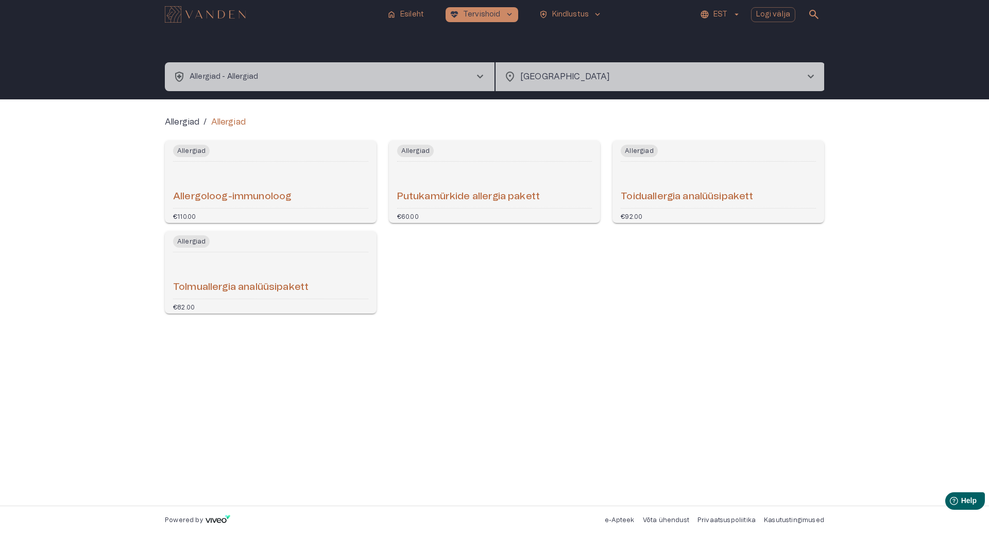
click at [99, 219] on div "Allergiad / Allergiad Allergiad Allergoloog-immunoloog €110.00 Allergiad Putuka…" at bounding box center [494, 302] width 989 height 407
click at [273, 195] on h6 "Allergoloog-immunoloog" at bounding box center [232, 197] width 119 height 14
